Goal: Task Accomplishment & Management: Manage account settings

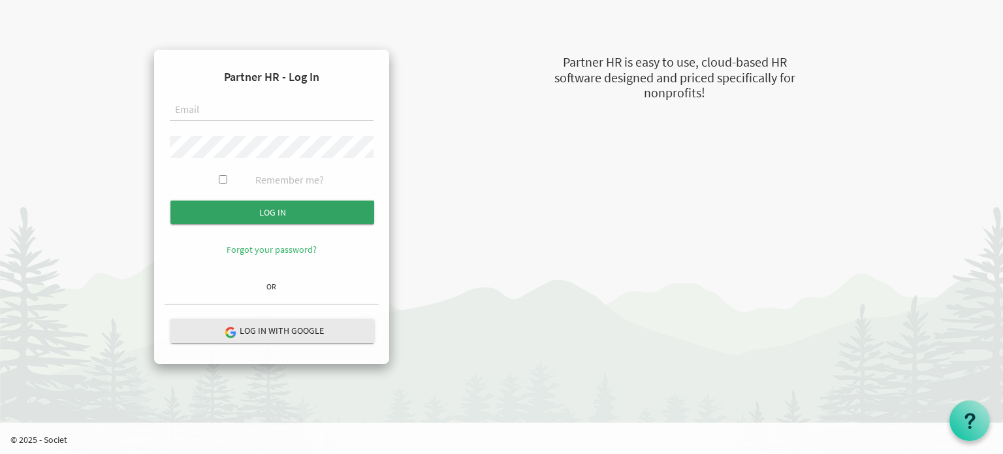
type input "[EMAIL_ADDRESS][DOMAIN_NAME]"
click at [332, 208] on input "submit" at bounding box center [272, 212] width 204 height 24
type input "[EMAIL_ADDRESS][DOMAIN_NAME]"
click at [170, 200] on input "Log in" at bounding box center [272, 212] width 204 height 24
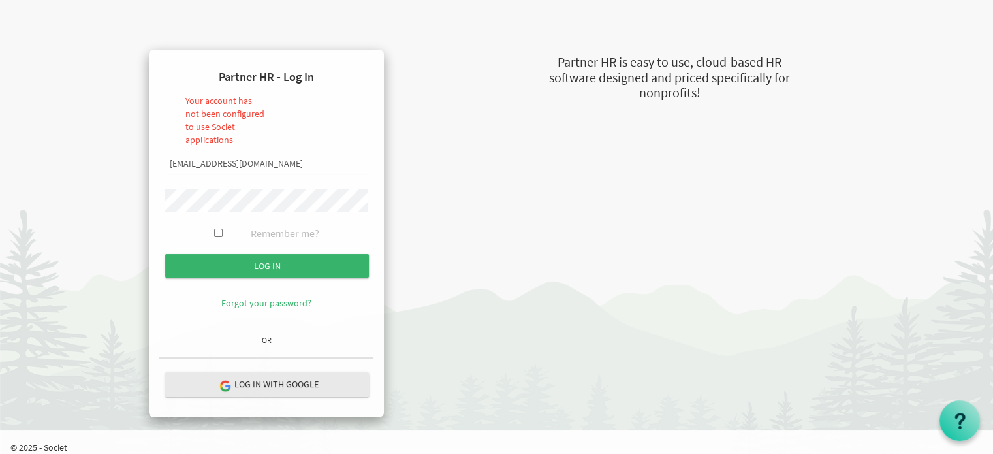
click at [238, 218] on div at bounding box center [267, 204] width 204 height 31
click at [165, 254] on input "Log in" at bounding box center [267, 266] width 204 height 24
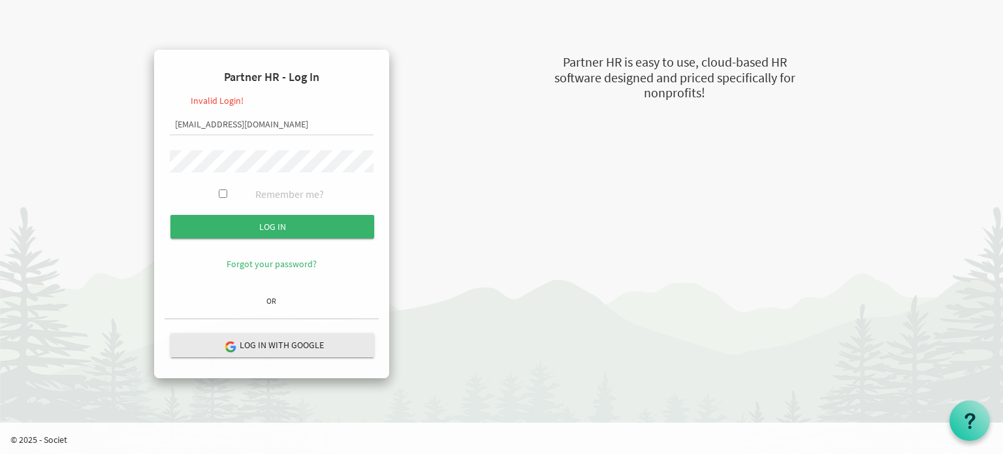
click at [170, 215] on input "Log in" at bounding box center [272, 227] width 204 height 24
